Goal: Check status: Check status

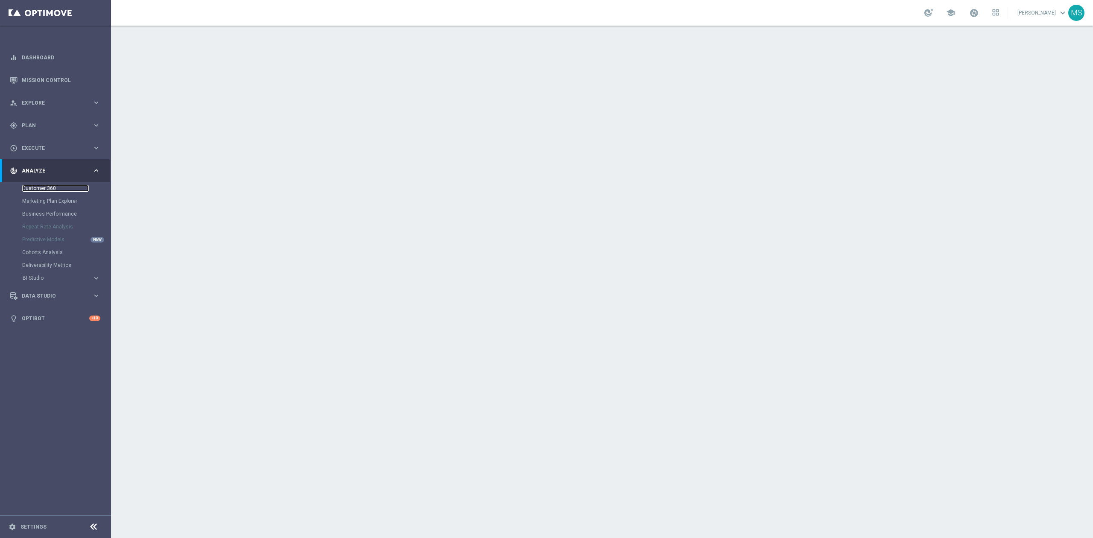
click at [63, 189] on link "Customer 360" at bounding box center [55, 188] width 67 height 7
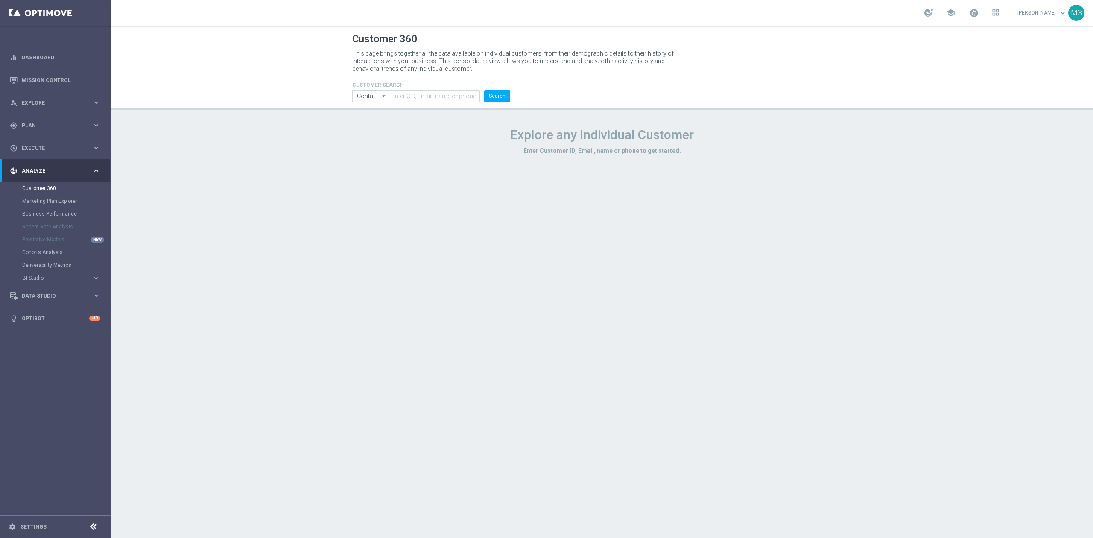
click at [441, 89] on form "CUSTOMER SEARCH Contains Contains arrow_drop_down Show Selected 0 of NaN Contai…" at bounding box center [431, 92] width 158 height 20
click at [441, 96] on input "text" at bounding box center [434, 96] width 91 height 12
paste input "825296"
type input "825296"
click at [365, 99] on input "Contains" at bounding box center [370, 96] width 37 height 12
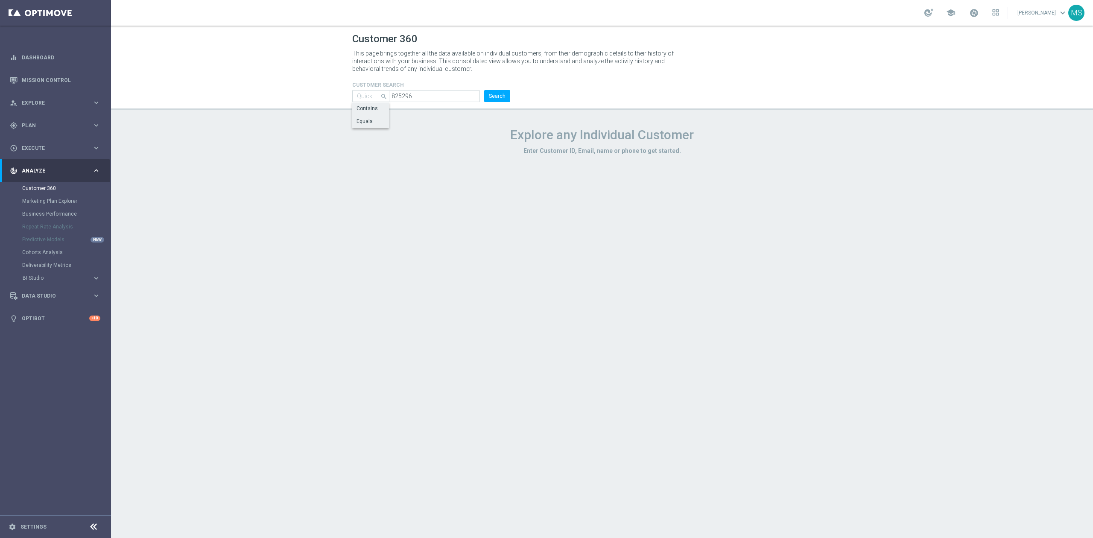
click at [371, 119] on div "Equals" at bounding box center [364, 121] width 16 height 8
type input "Equals"
click at [509, 91] on button "Search" at bounding box center [497, 96] width 26 height 12
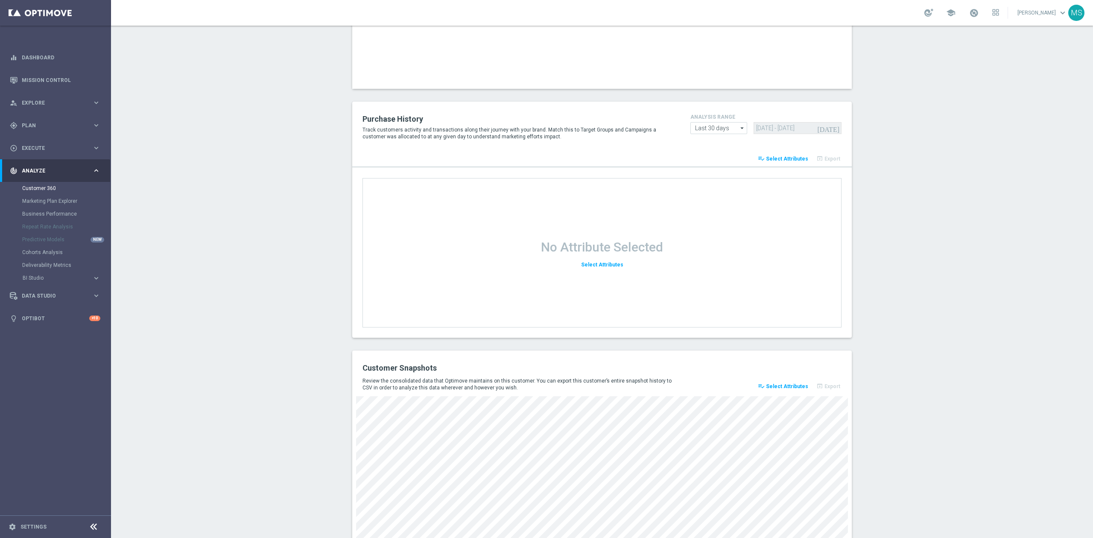
scroll to position [945, 0]
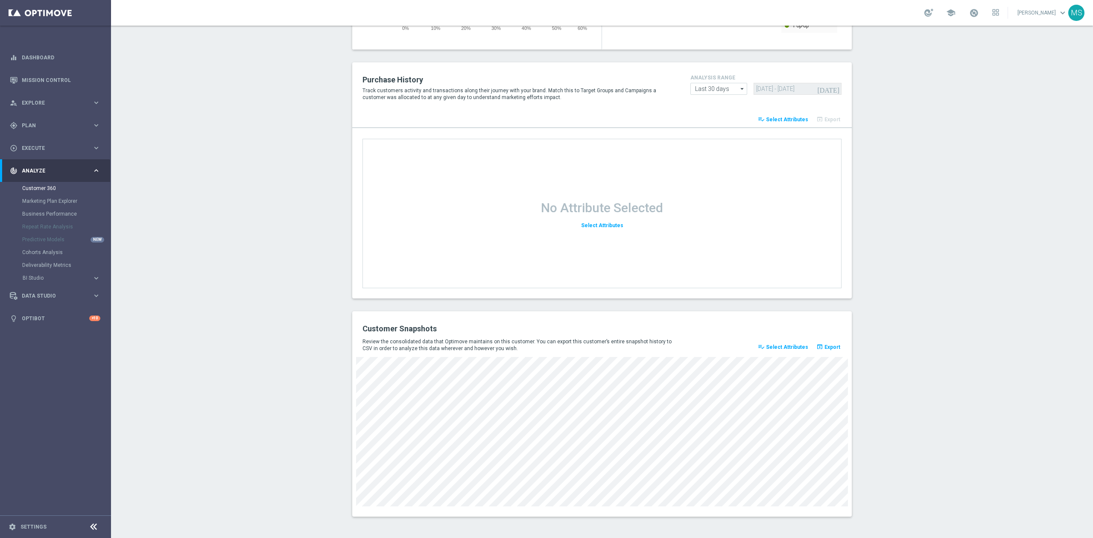
click at [547, 506] on div "Customer Snapshots Review the consolidated data that Optimove maintains on this…" at bounding box center [601, 413] width 499 height 205
click at [560, 501] on div "Customer Snapshots Review the consolidated data that Optimove maintains on this…" at bounding box center [601, 413] width 499 height 205
